Goal: Download file/media

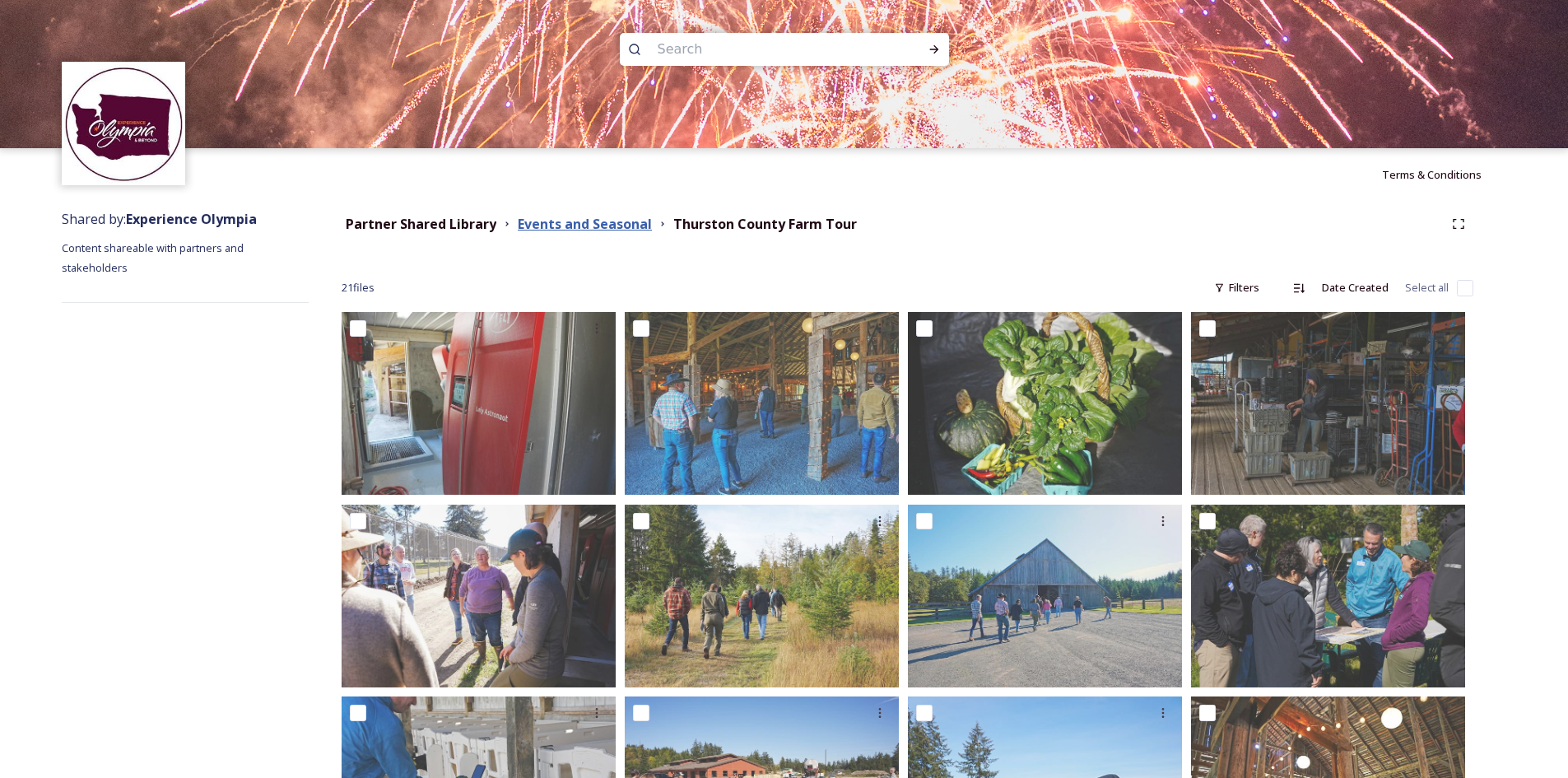
click at [548, 218] on strong "Events and Seasonal" at bounding box center [585, 224] width 134 height 18
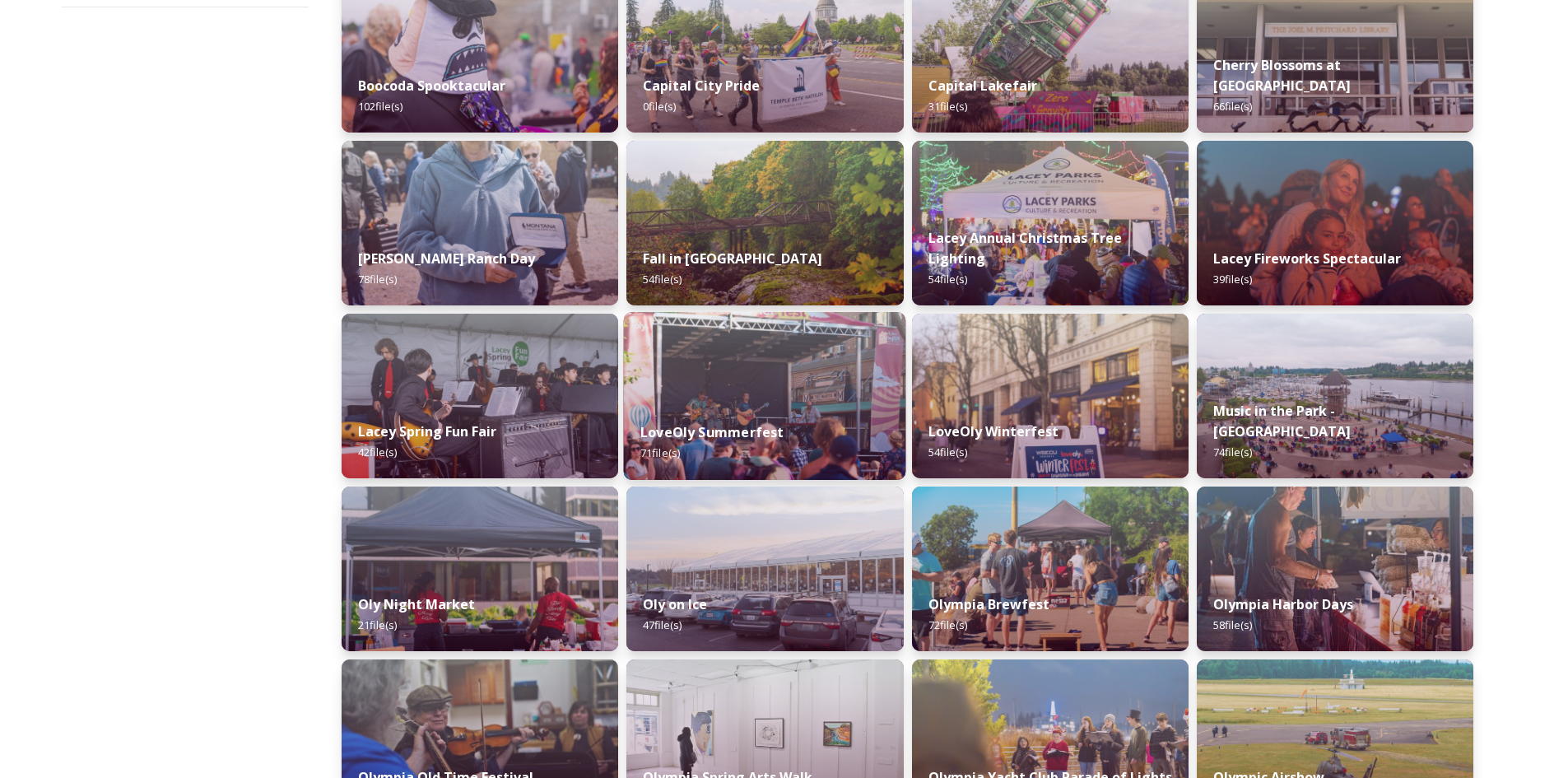
scroll to position [295, 0]
click at [841, 205] on img at bounding box center [764, 224] width 276 height 165
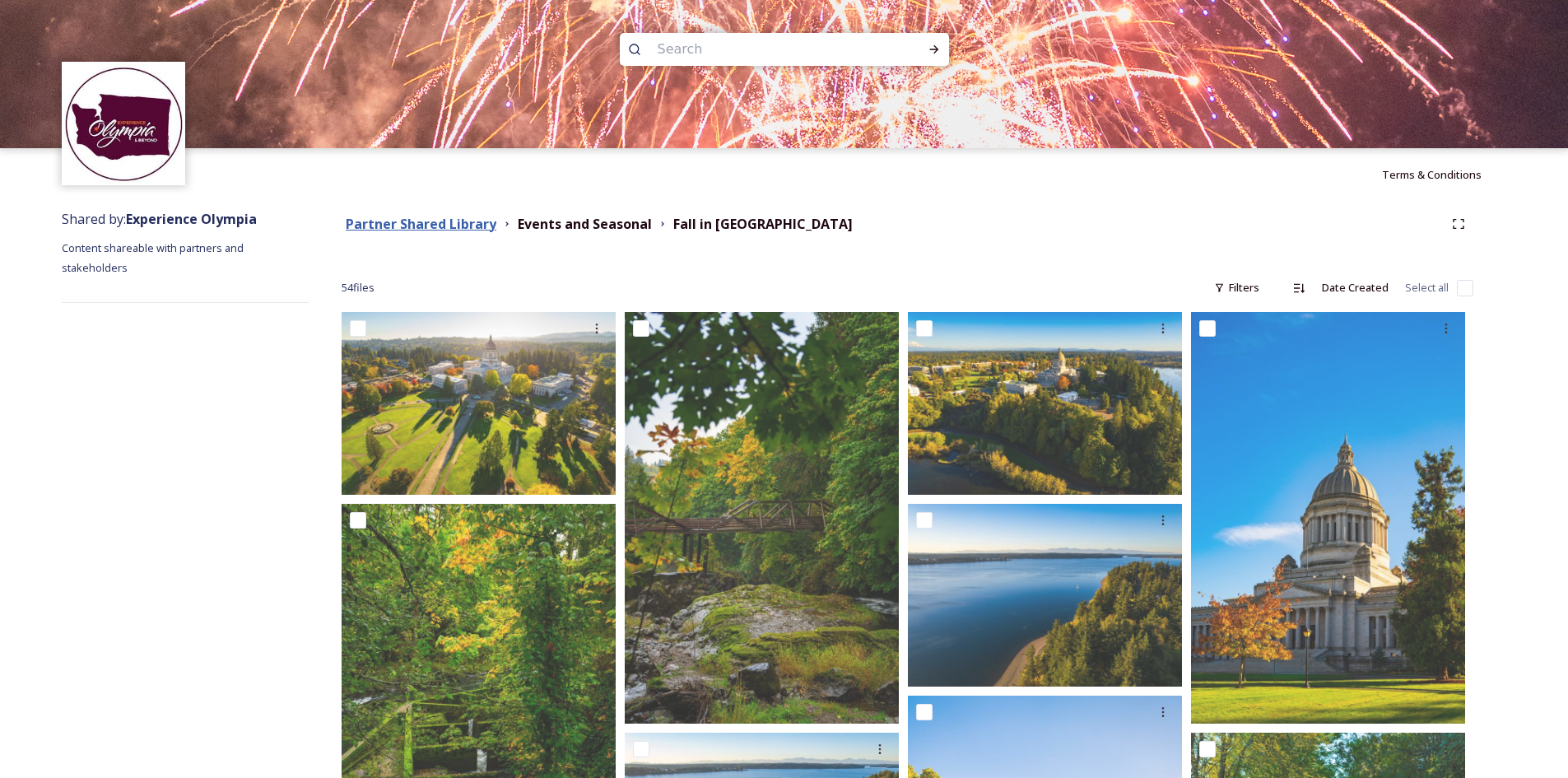
click at [451, 223] on strong "Partner Shared Library" at bounding box center [421, 224] width 151 height 18
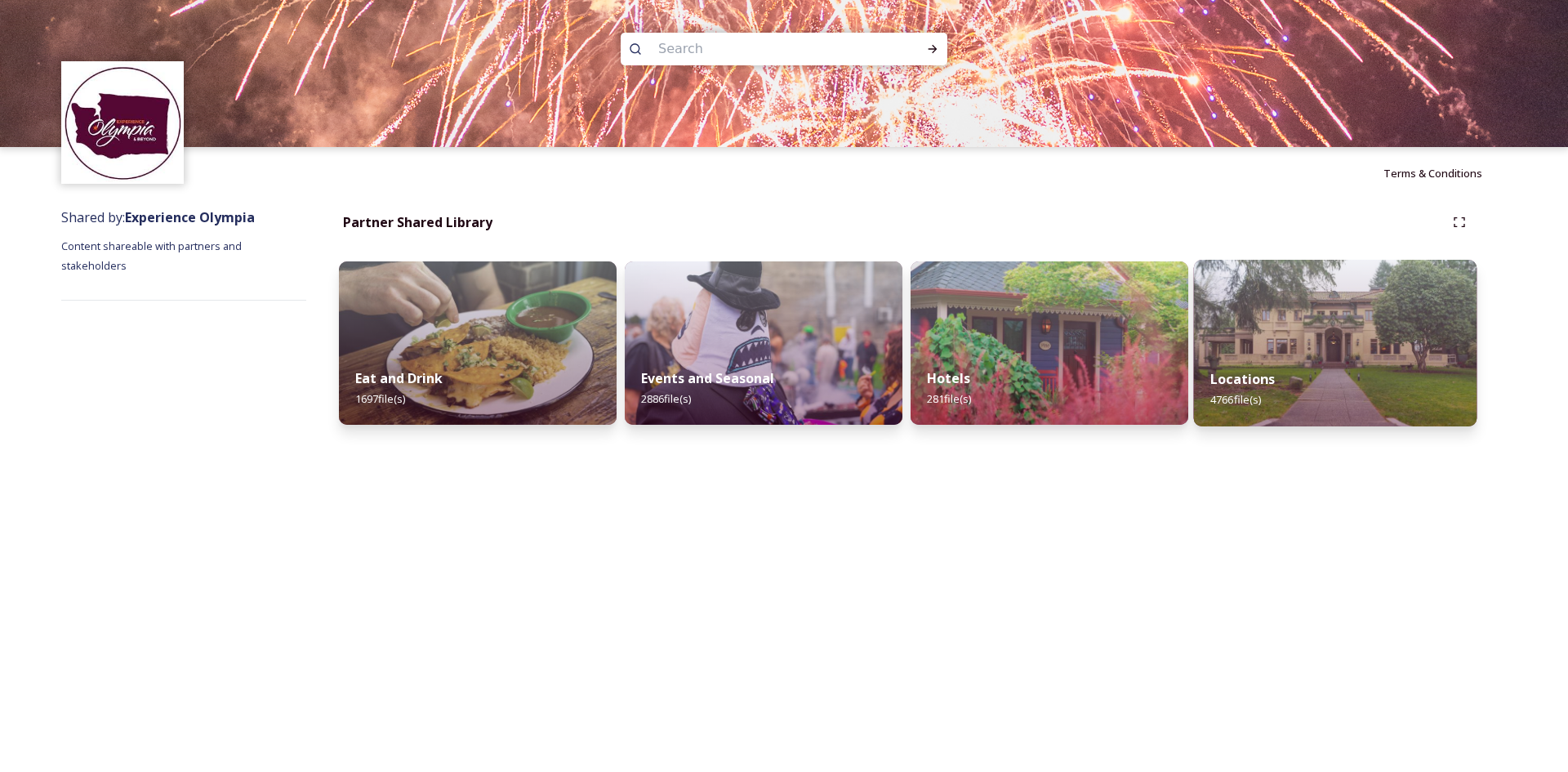
click at [1313, 367] on div "Locations 4766 file(s)" at bounding box center [1335, 389] width 283 height 74
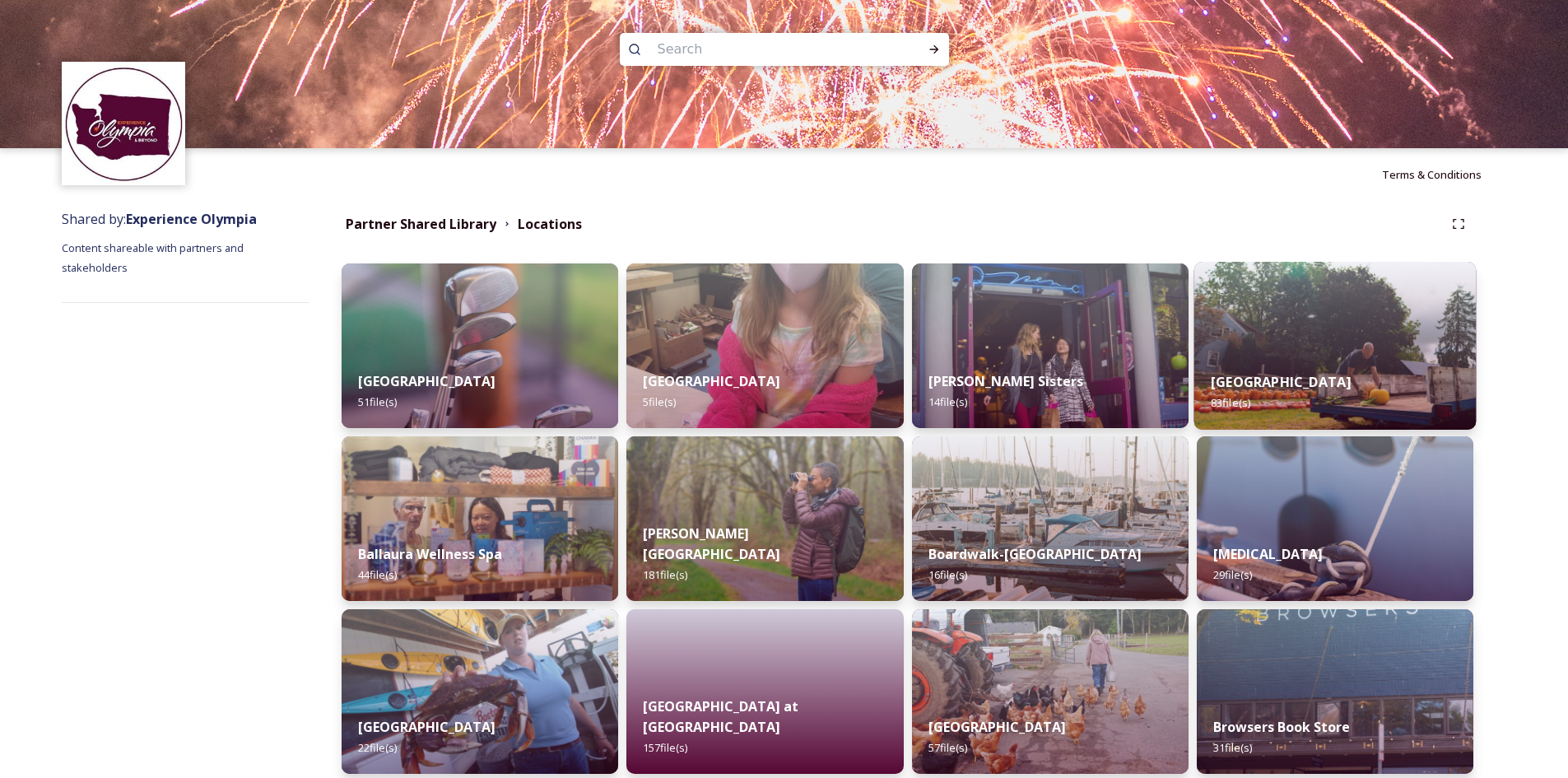
click at [1314, 313] on img at bounding box center [1334, 346] width 282 height 168
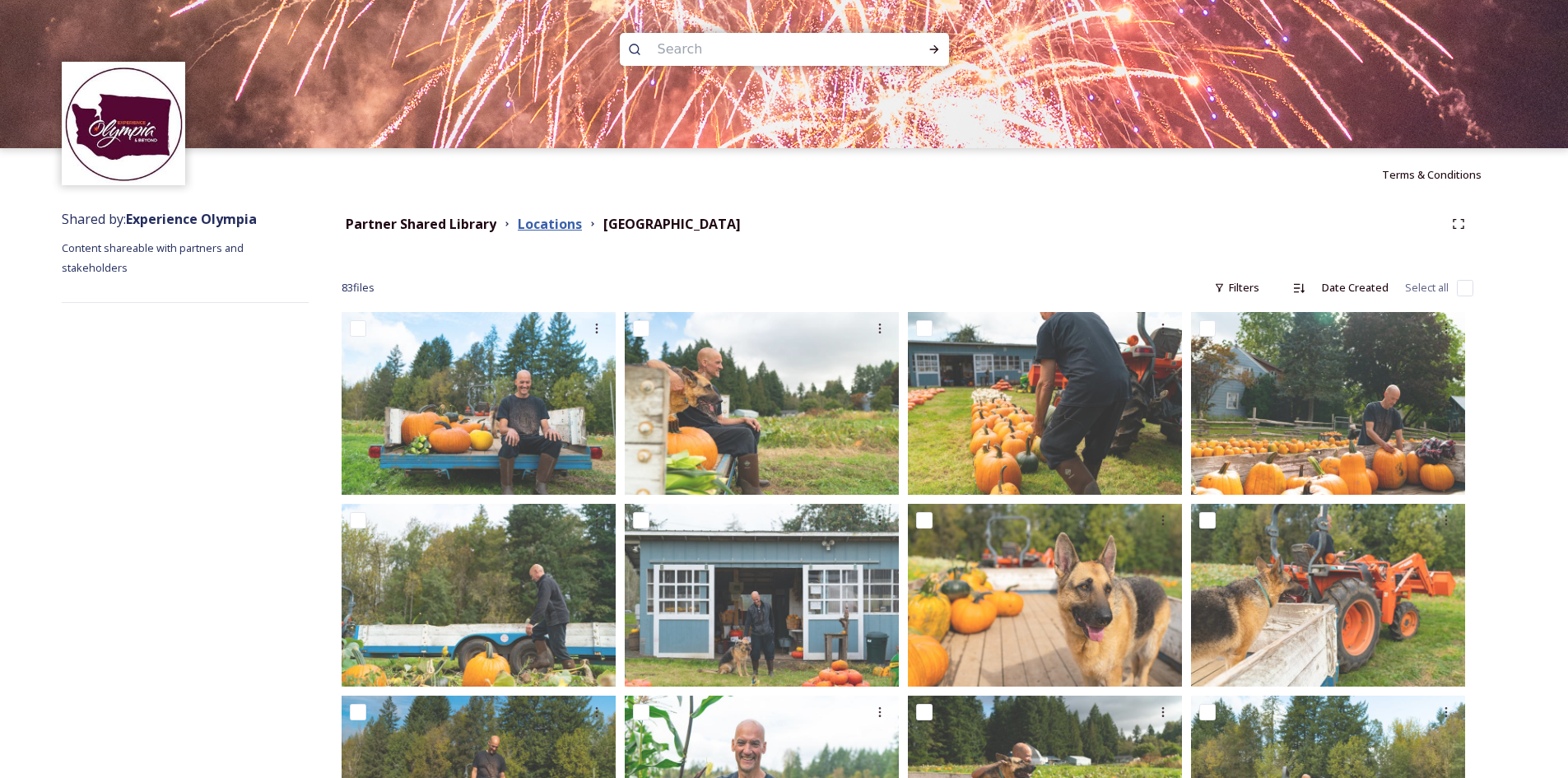
click at [559, 227] on strong "Locations" at bounding box center [550, 224] width 64 height 18
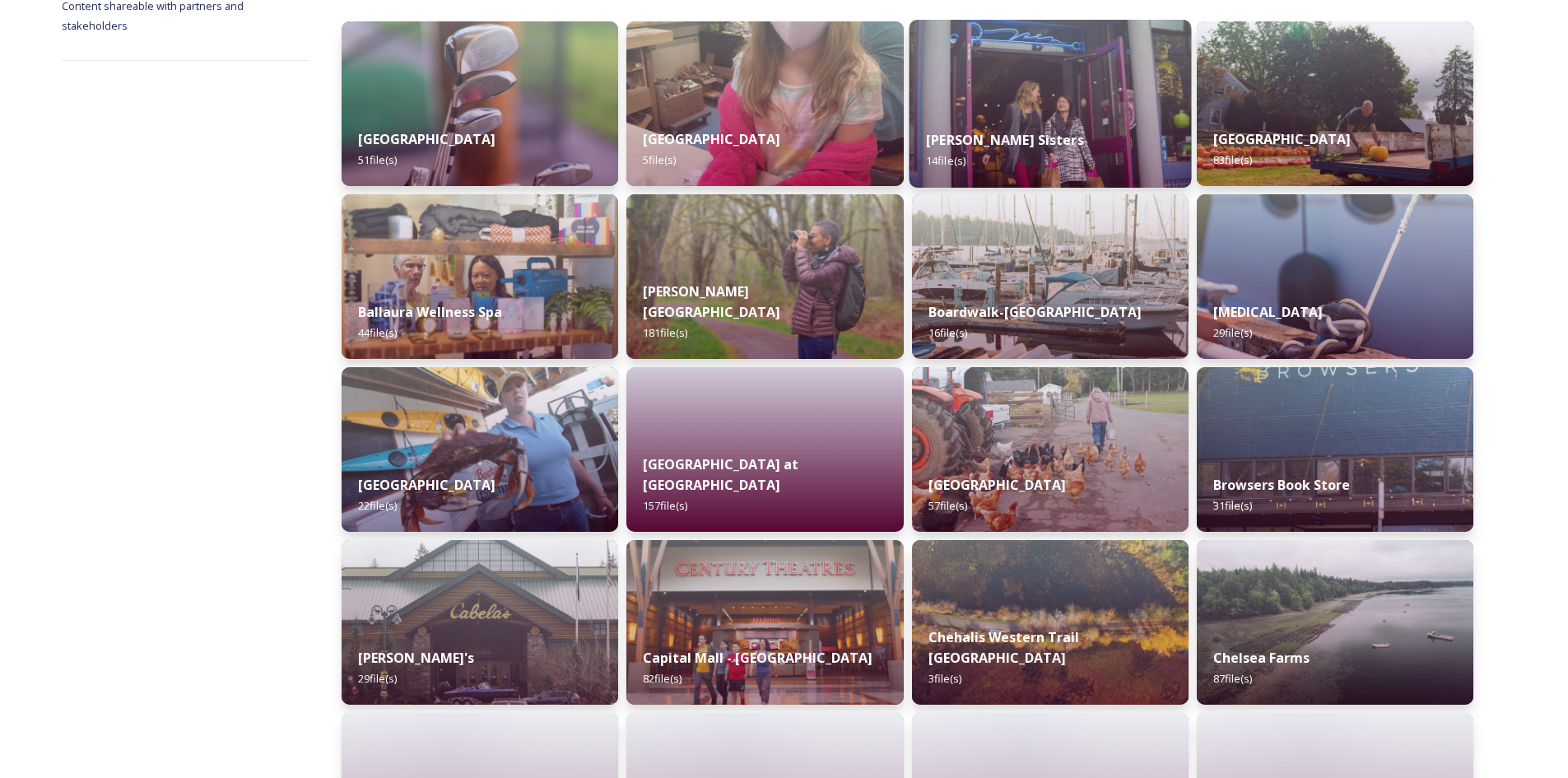
scroll to position [329, 0]
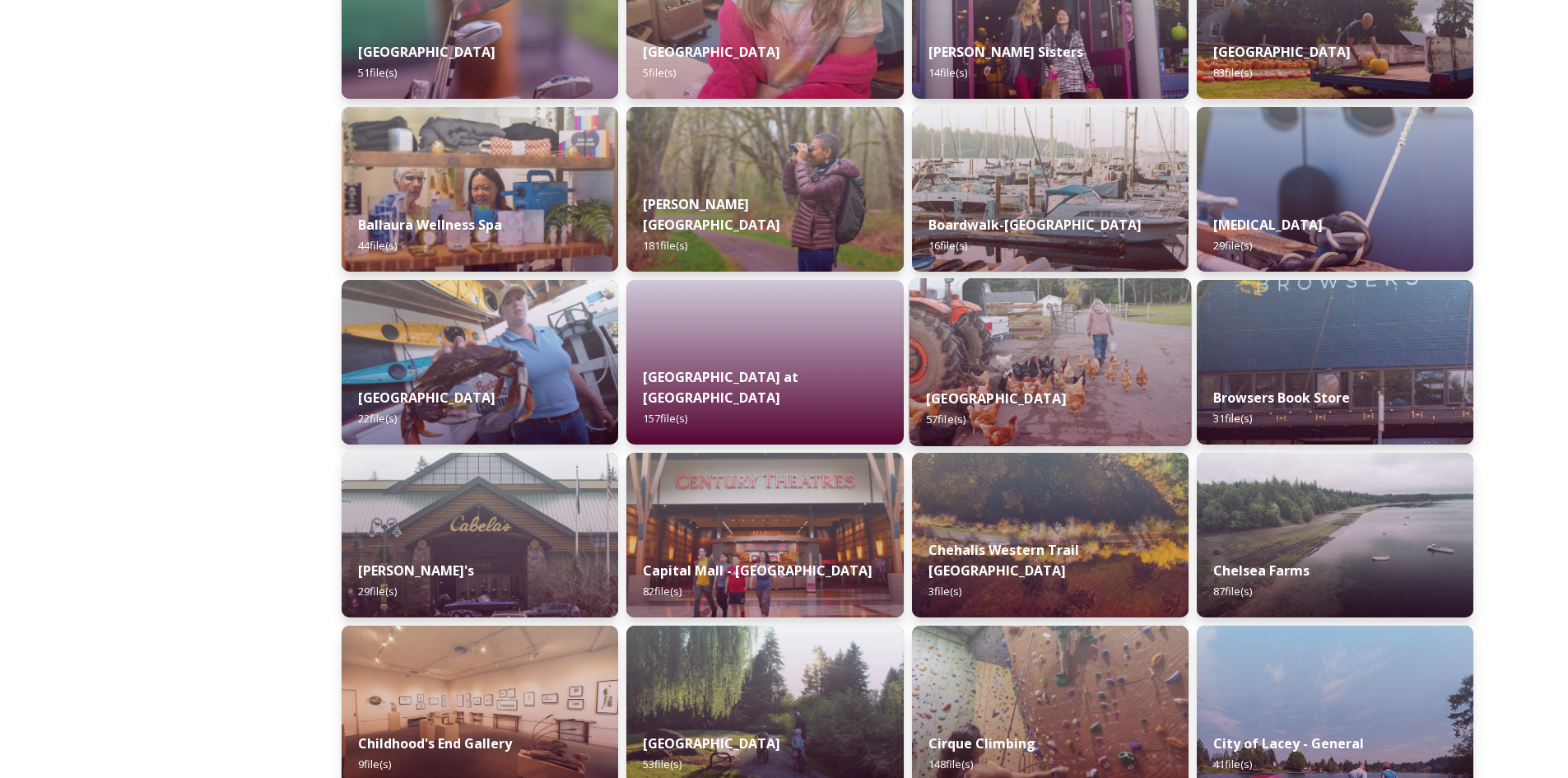
click at [1115, 392] on div "[GEOGRAPHIC_DATA] 57 file(s)" at bounding box center [1050, 409] width 282 height 75
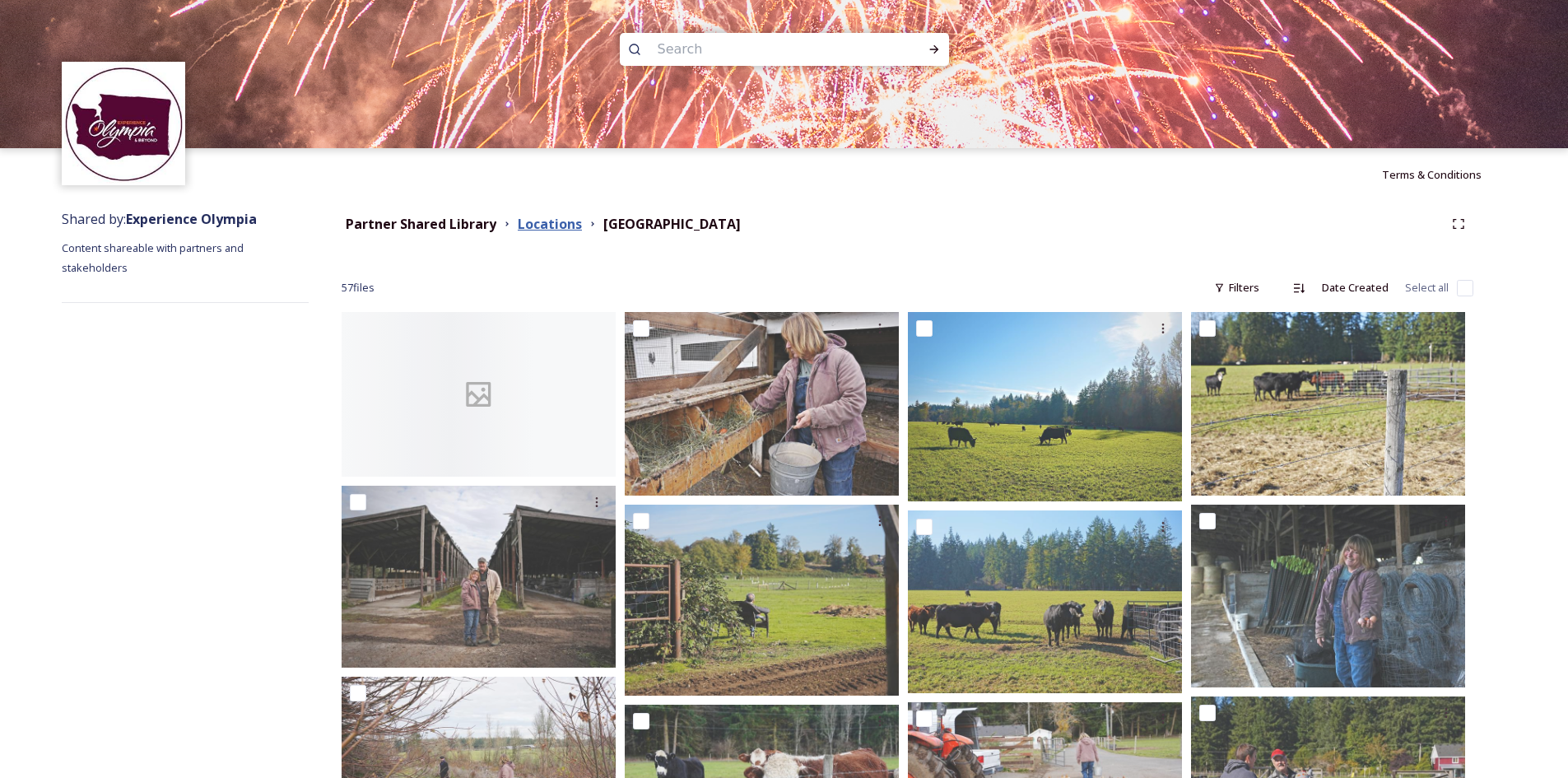
click at [553, 225] on strong "Locations" at bounding box center [550, 224] width 64 height 18
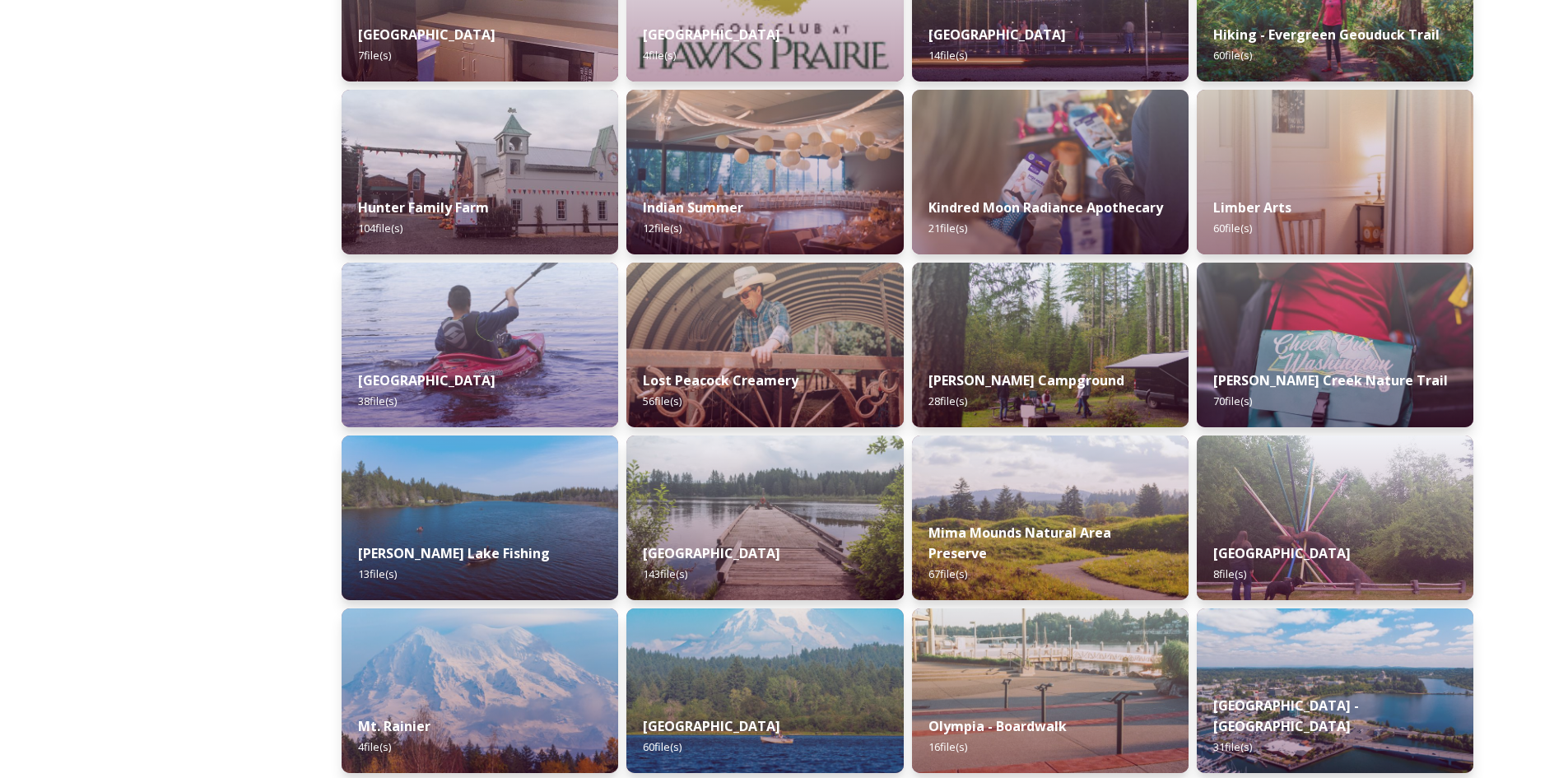
scroll to position [1811, 0]
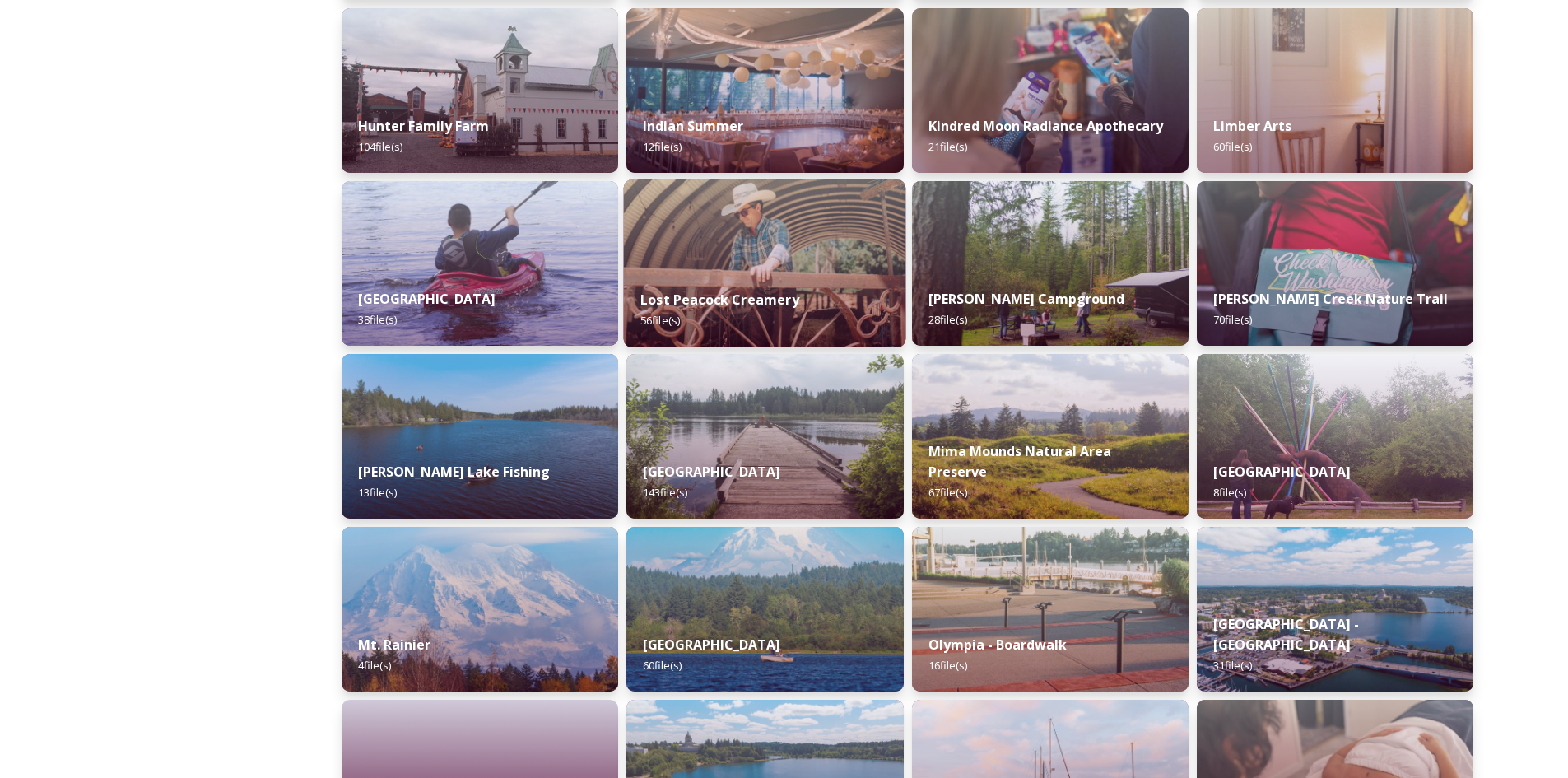
click at [774, 227] on img at bounding box center [764, 263] width 282 height 168
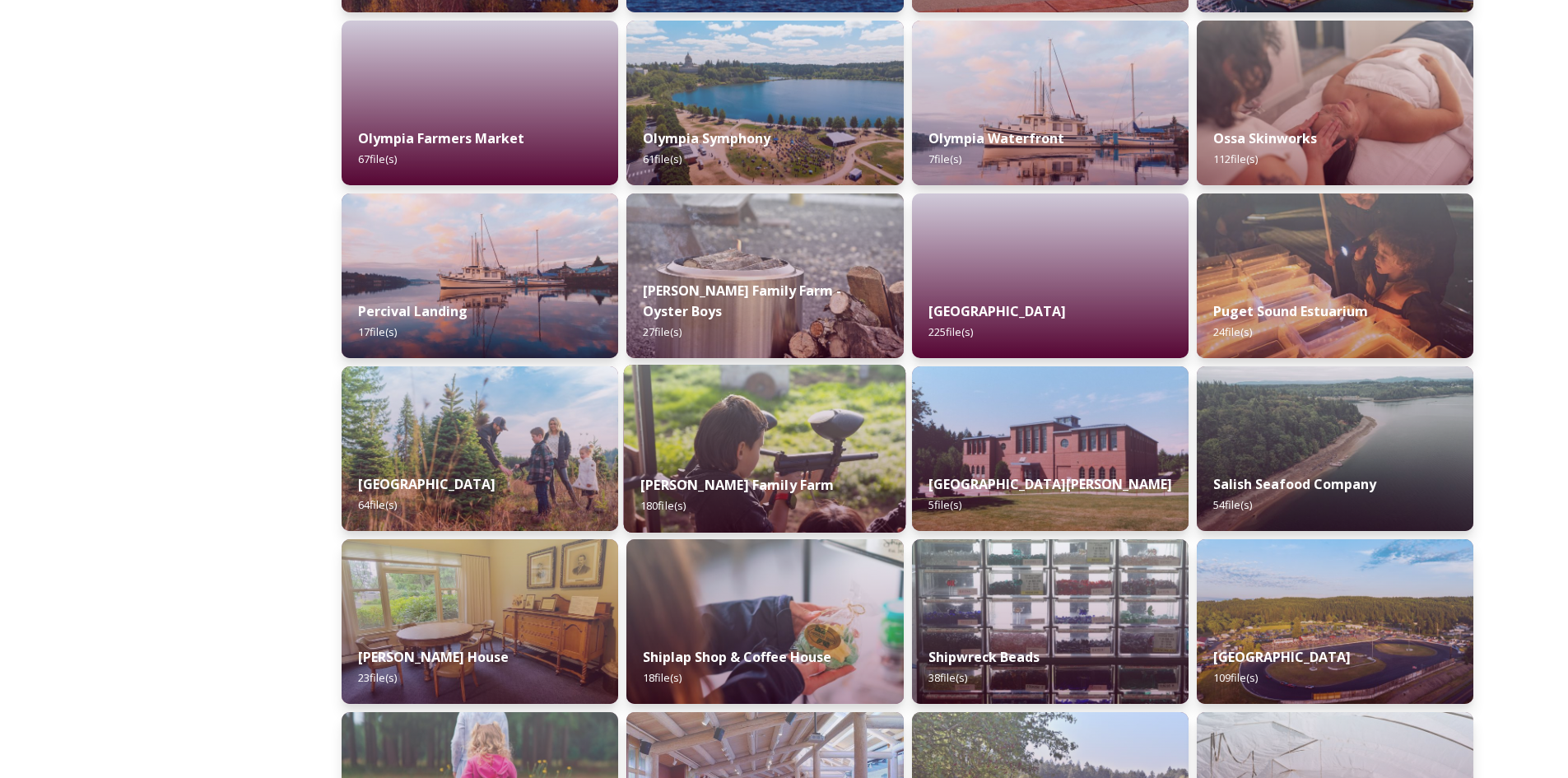
scroll to position [2718, 0]
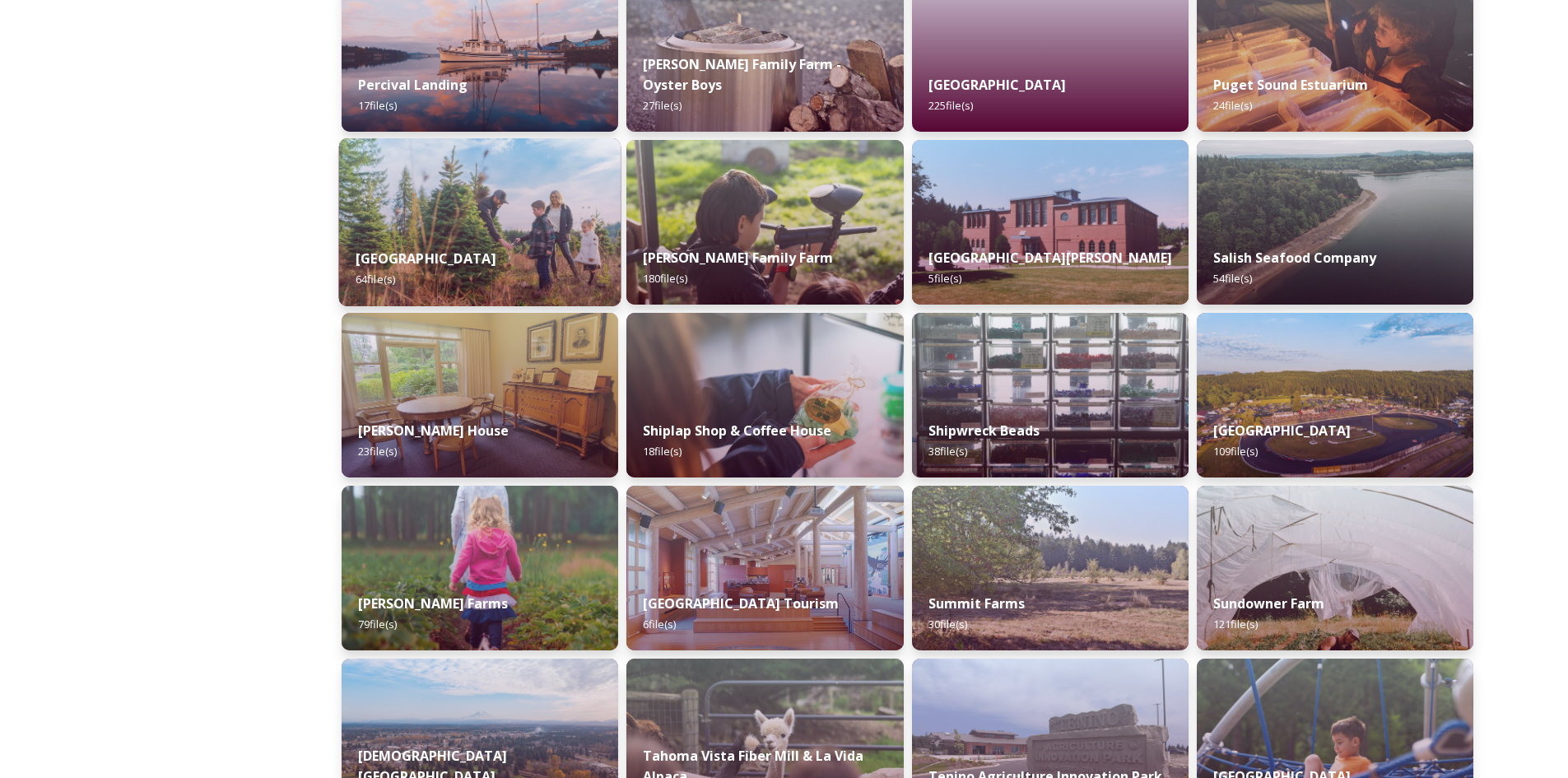
click at [491, 211] on img at bounding box center [480, 222] width 282 height 168
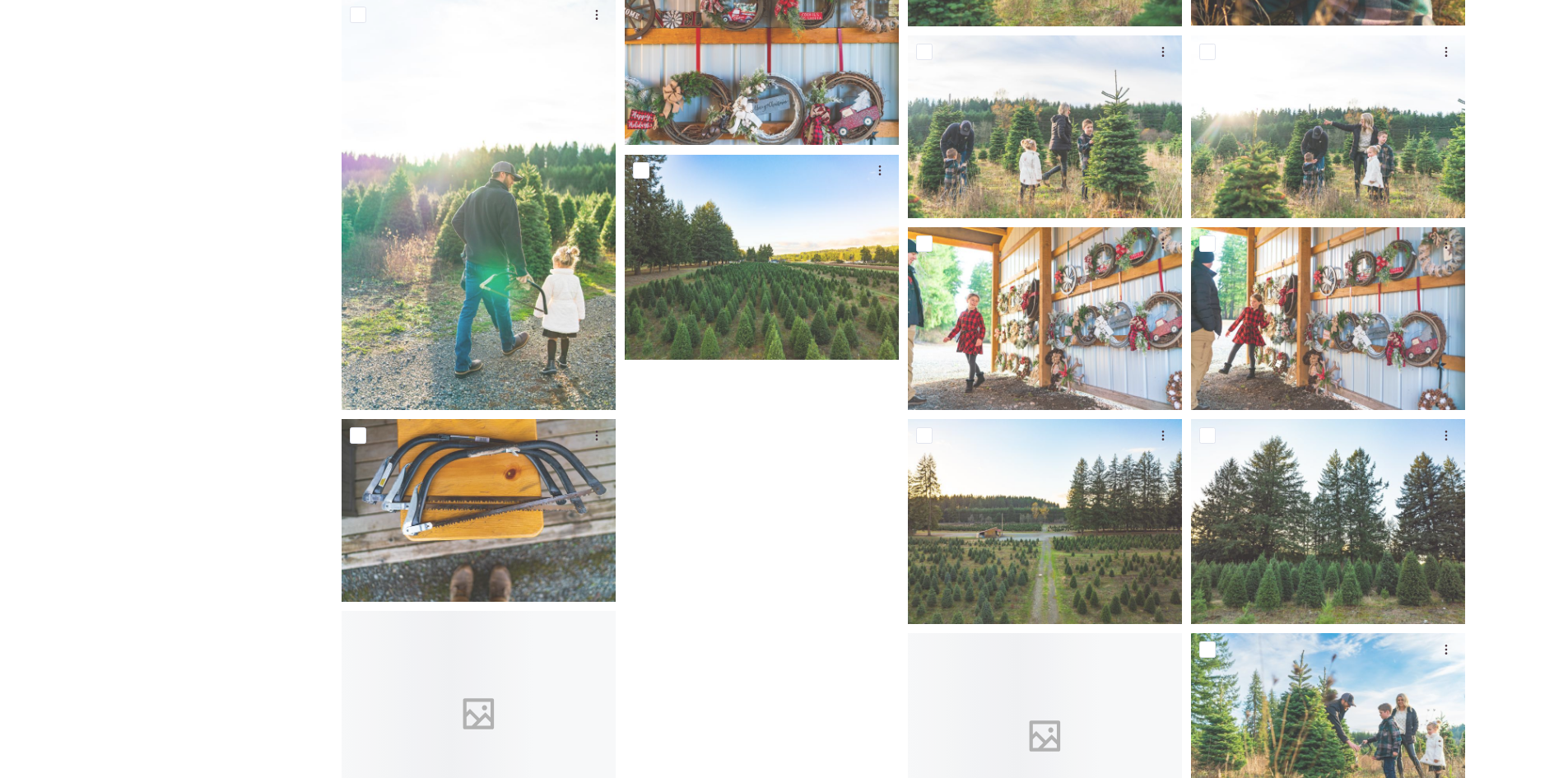
scroll to position [4504, 0]
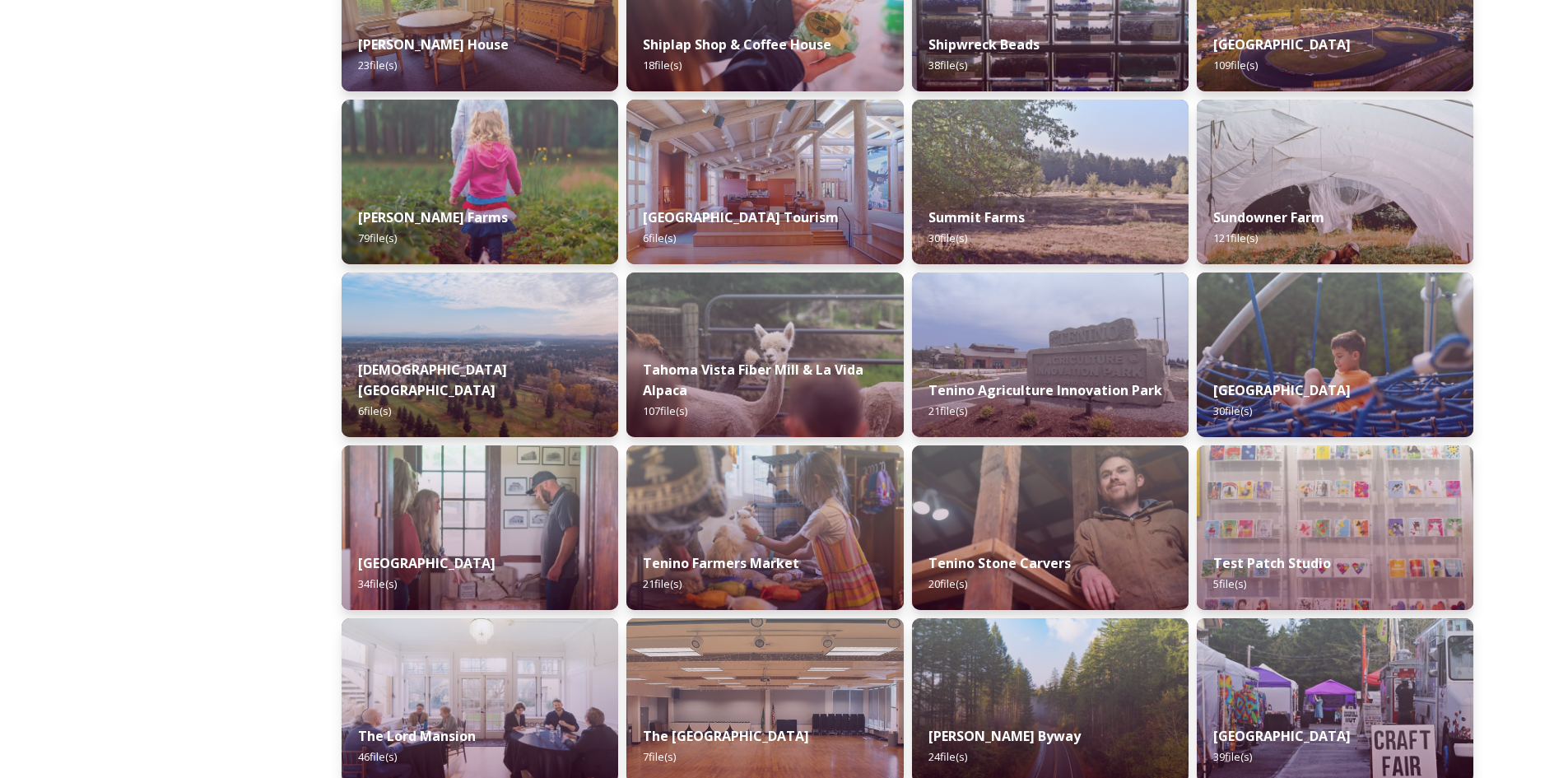
scroll to position [3130, 0]
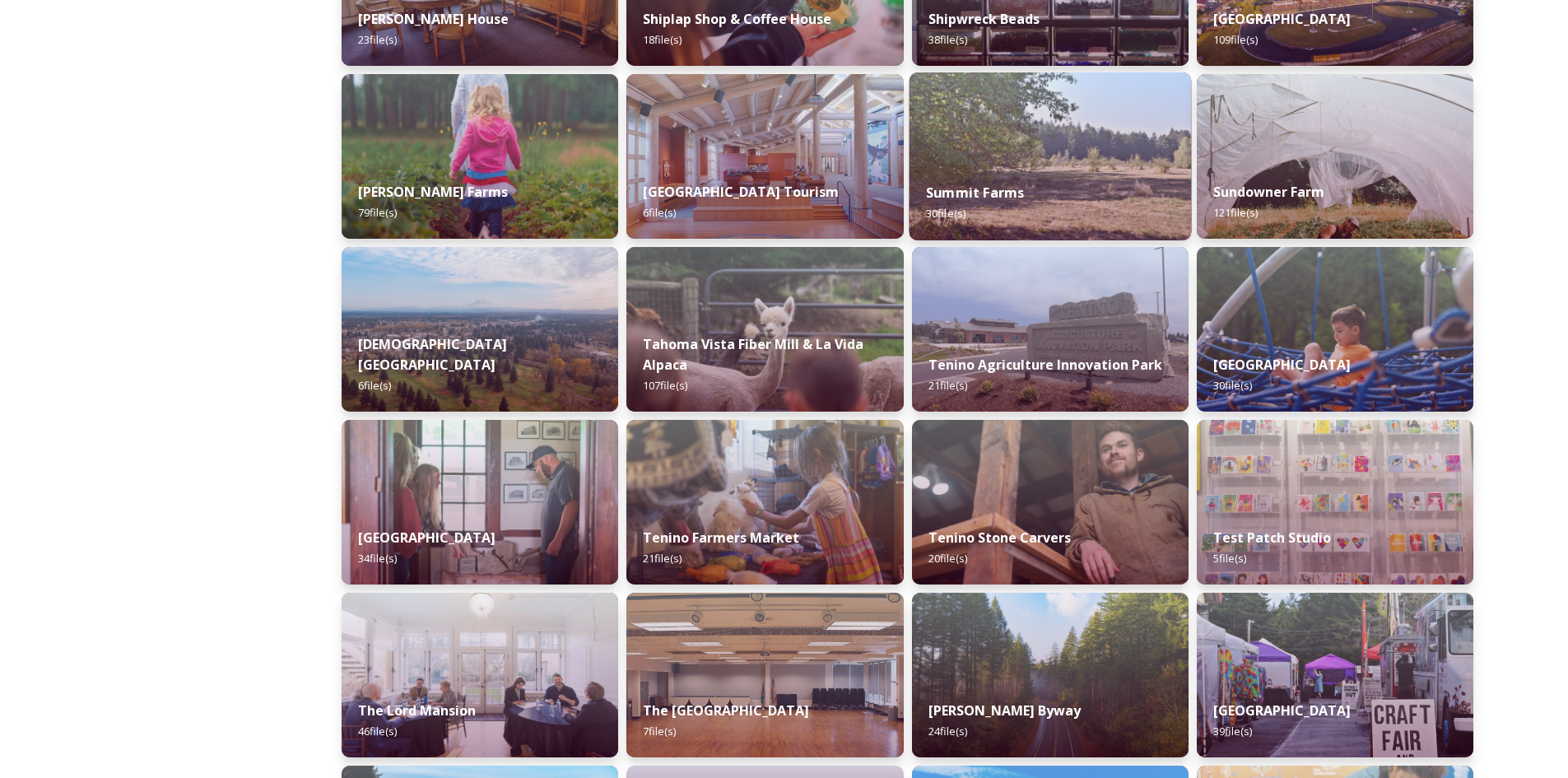
click at [1052, 155] on img at bounding box center [1050, 157] width 282 height 168
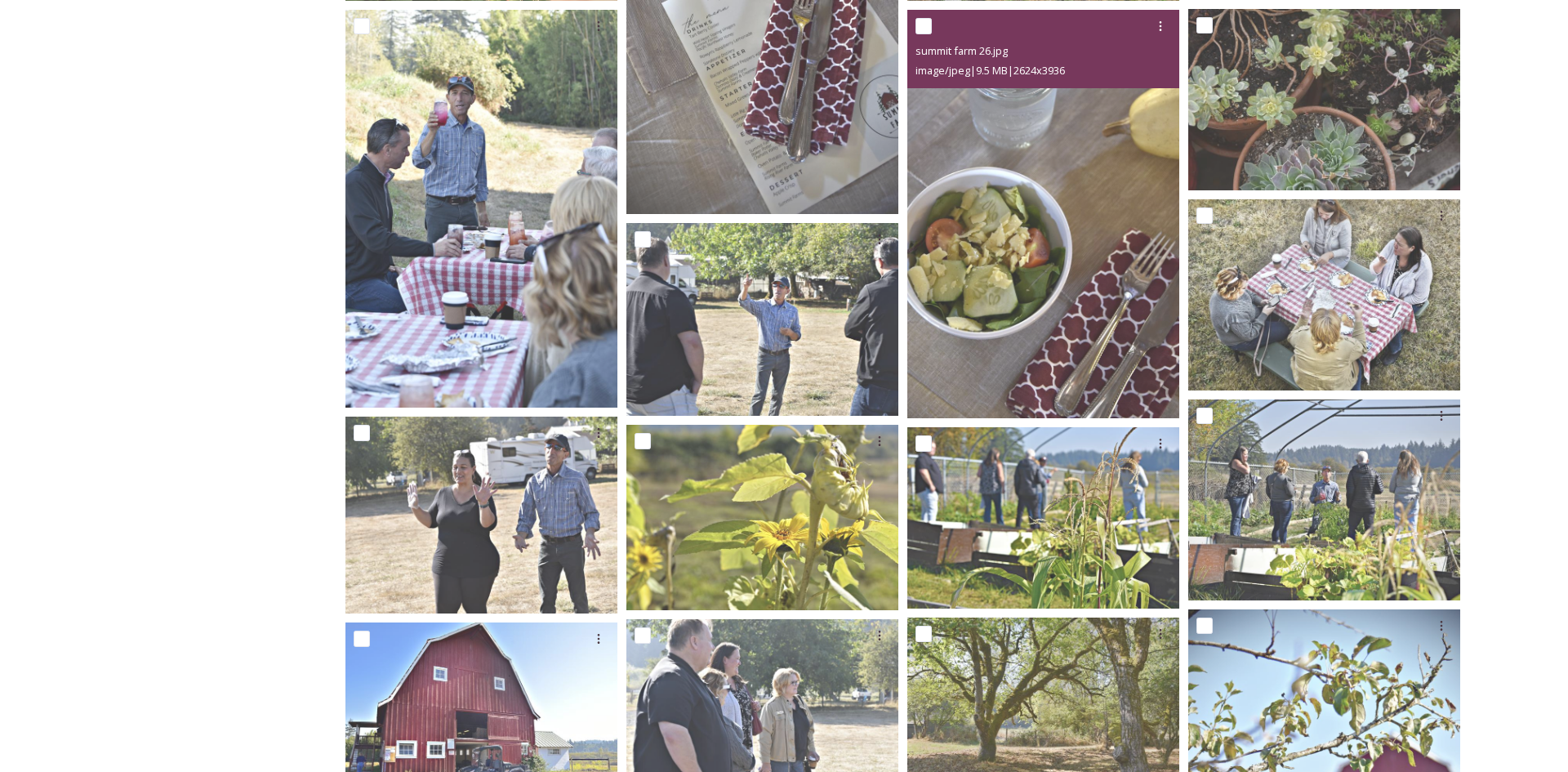
scroll to position [997, 0]
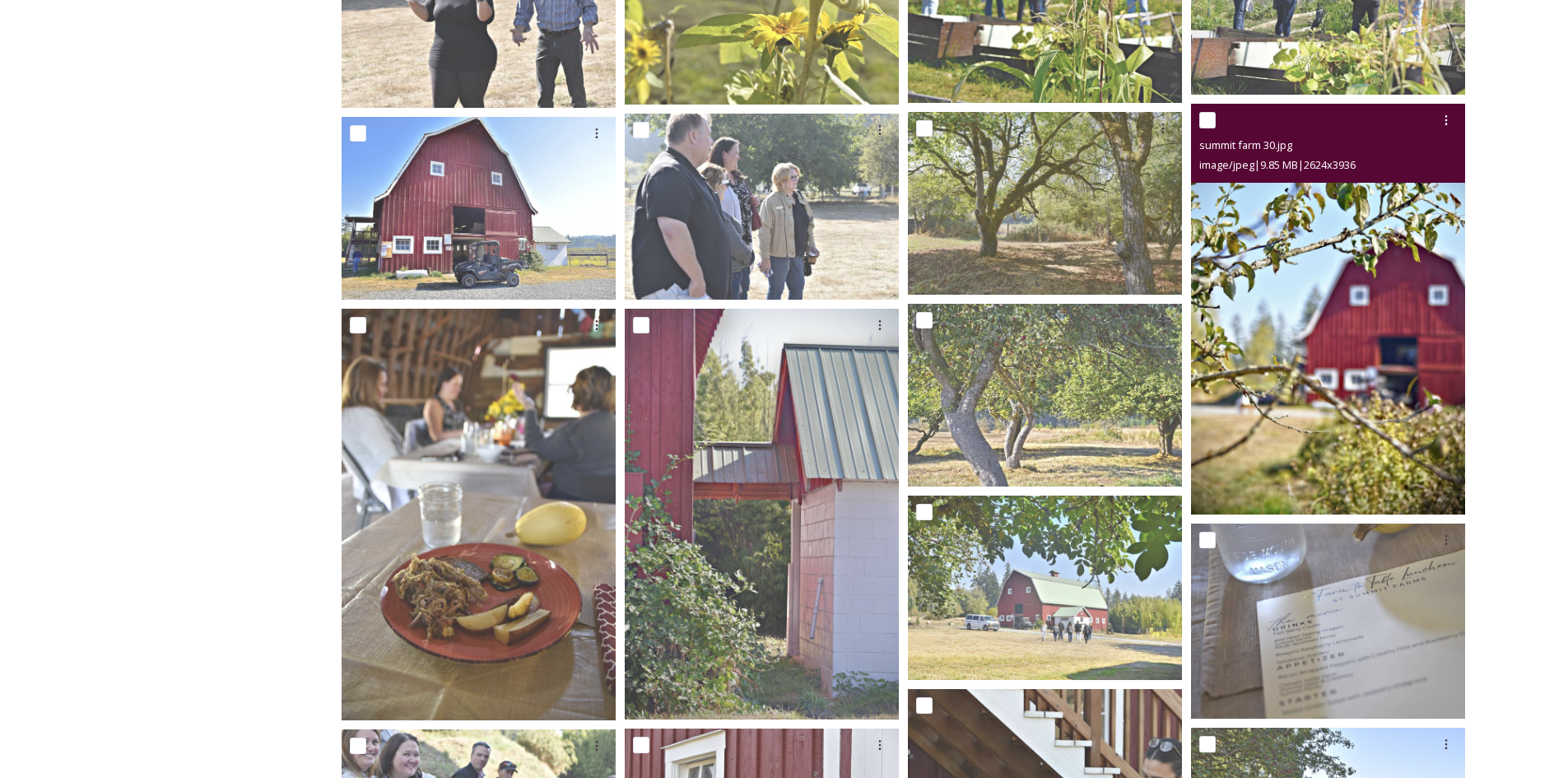
click at [1321, 312] on img at bounding box center [1328, 310] width 274 height 412
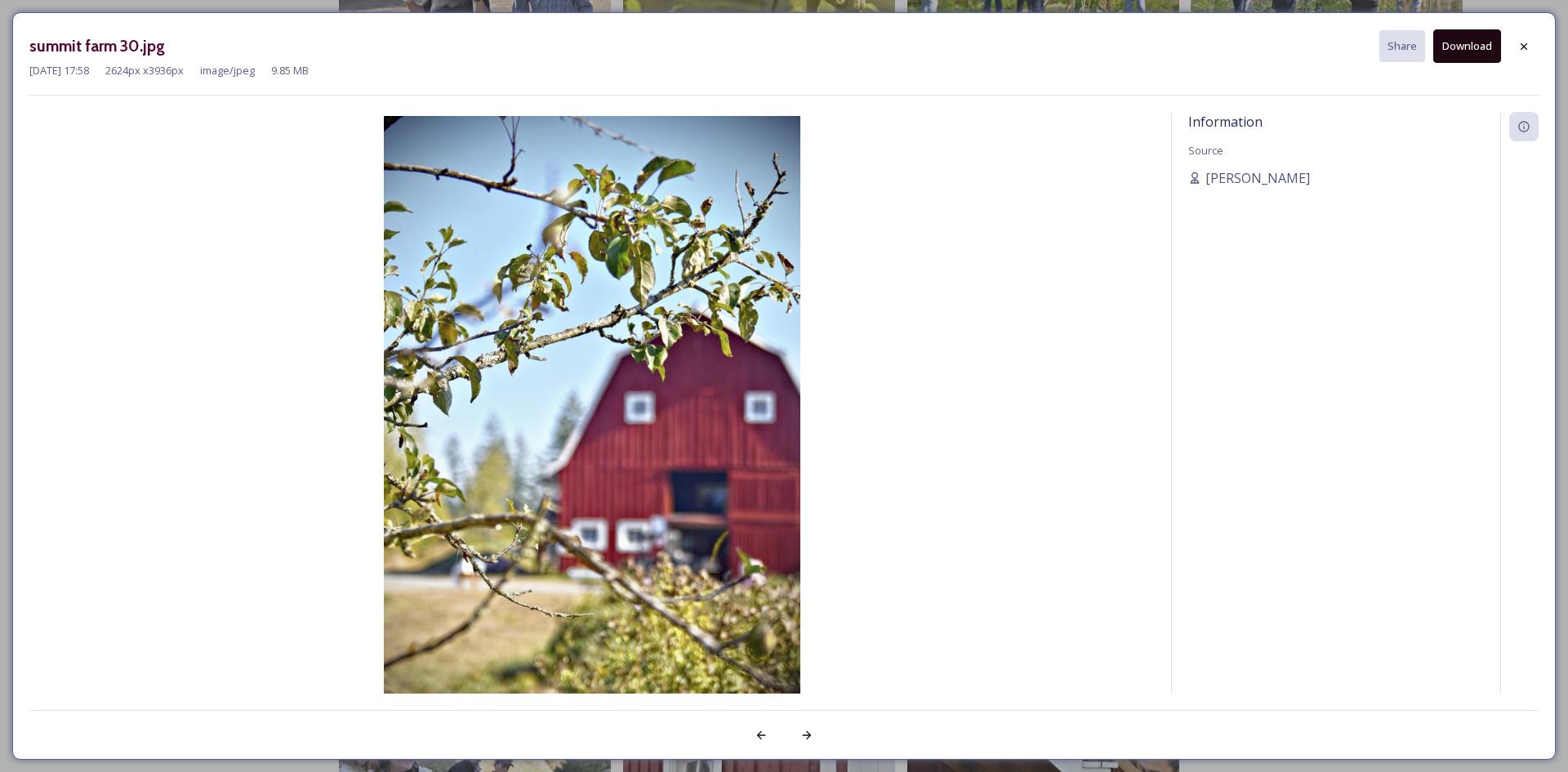
click at [1487, 52] on button "Download" at bounding box center [1468, 46] width 68 height 33
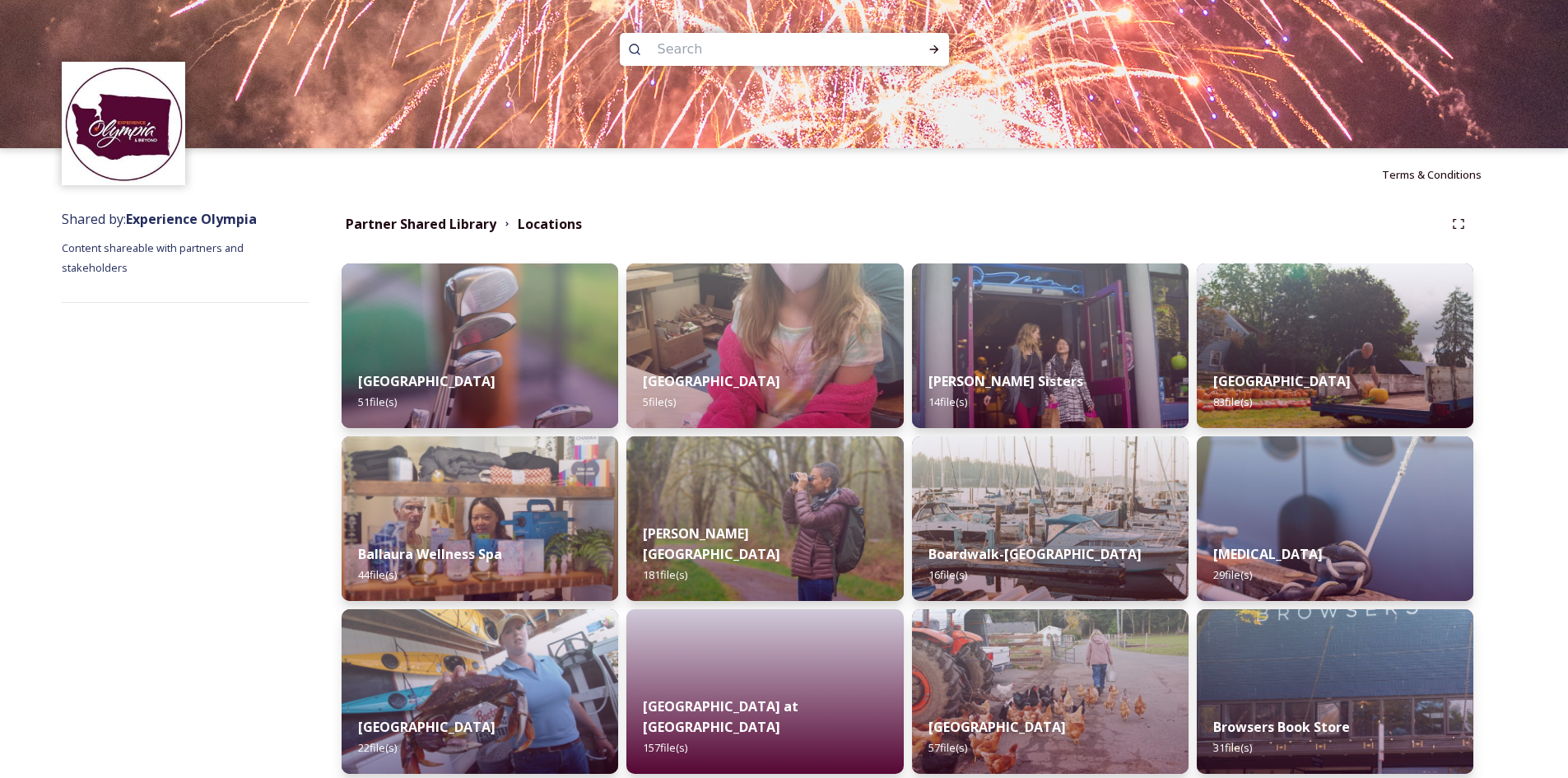
click at [810, 50] on input at bounding box center [762, 49] width 225 height 36
type input "[GEOGRAPHIC_DATA]"
click at [936, 55] on icon at bounding box center [934, 49] width 13 height 13
